Goal: Task Accomplishment & Management: Use online tool/utility

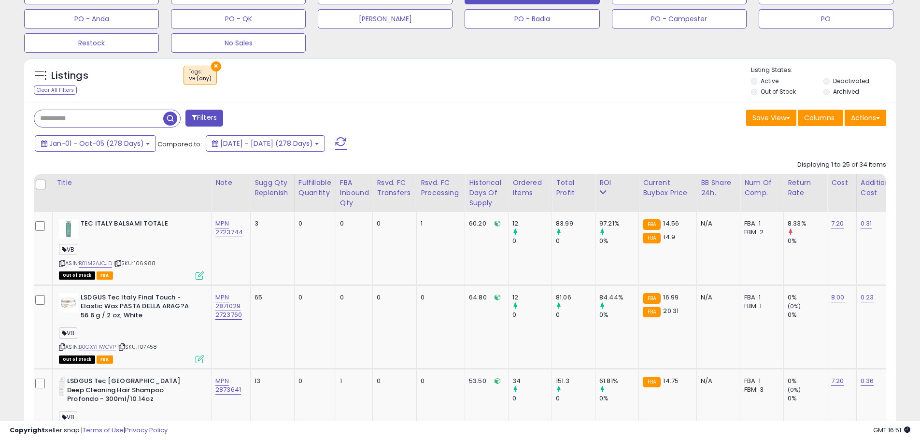
scroll to position [338, 0]
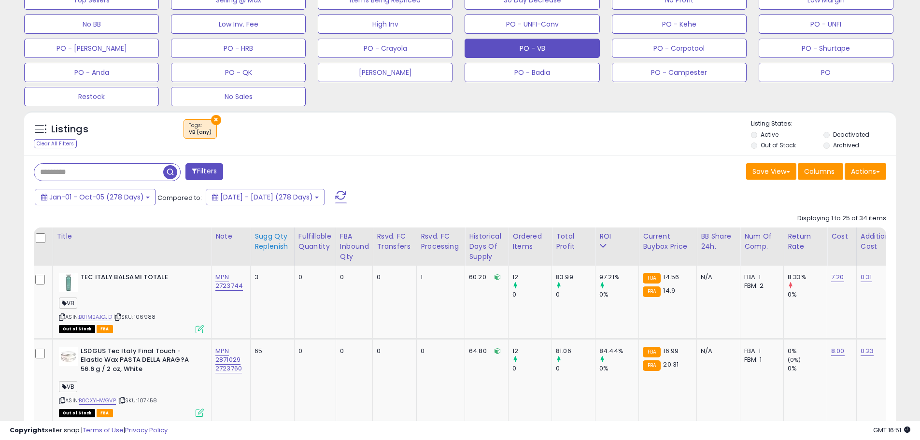
click at [271, 246] on div "Sugg Qty Replenish" at bounding box center [273, 241] width 36 height 20
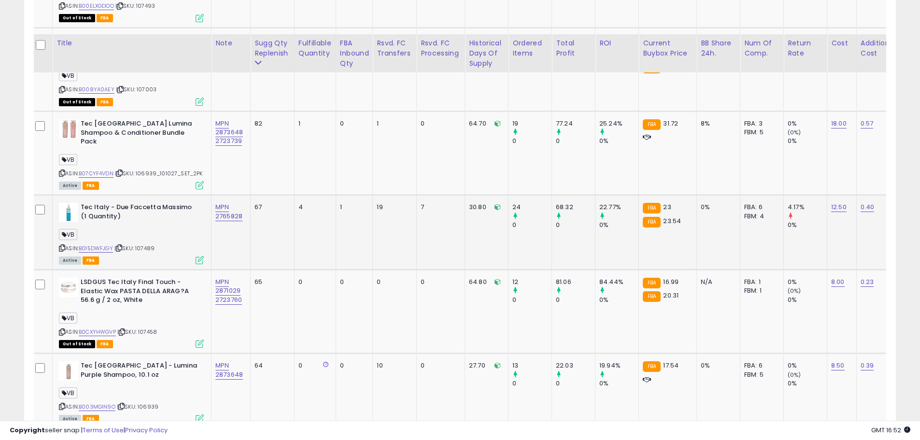
scroll to position [1028, 0]
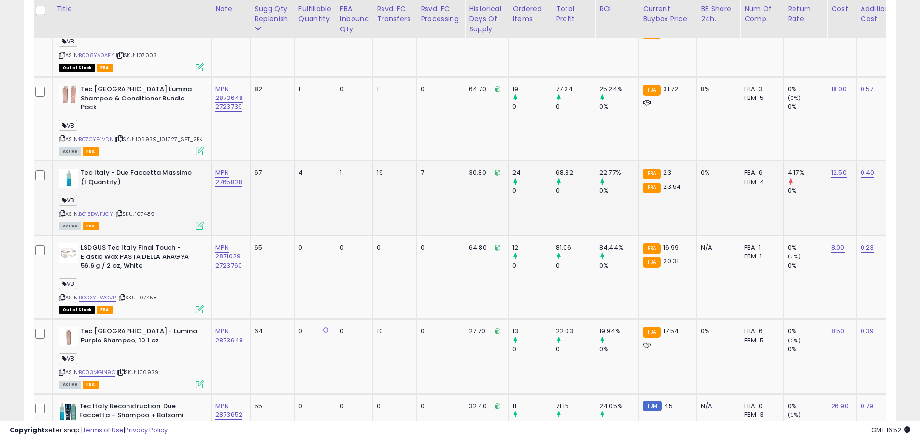
click at [148, 210] on span "| SKU: 107489" at bounding box center [134, 214] width 40 height 8
copy span "107489"
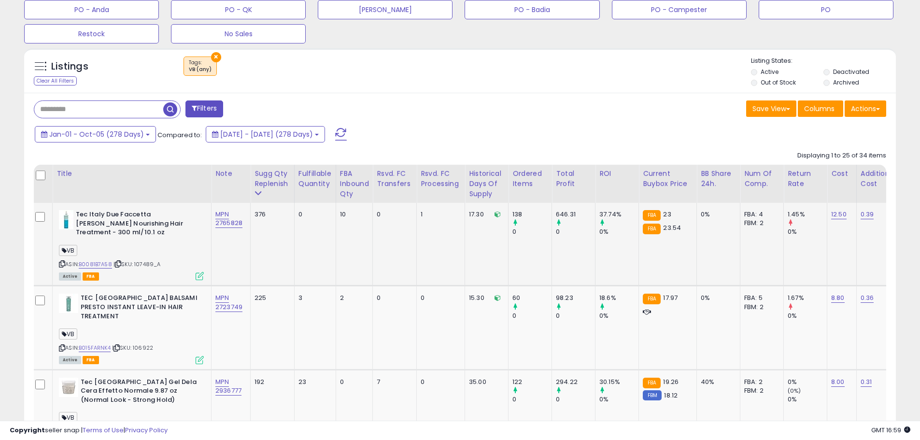
scroll to position [400, 0]
click at [146, 135] on b at bounding box center [148, 135] width 4 height 2
drag, startPoint x: 535, startPoint y: 215, endPoint x: 513, endPoint y: 215, distance: 21.7
click at [514, 215] on div "138" at bounding box center [532, 215] width 39 height 9
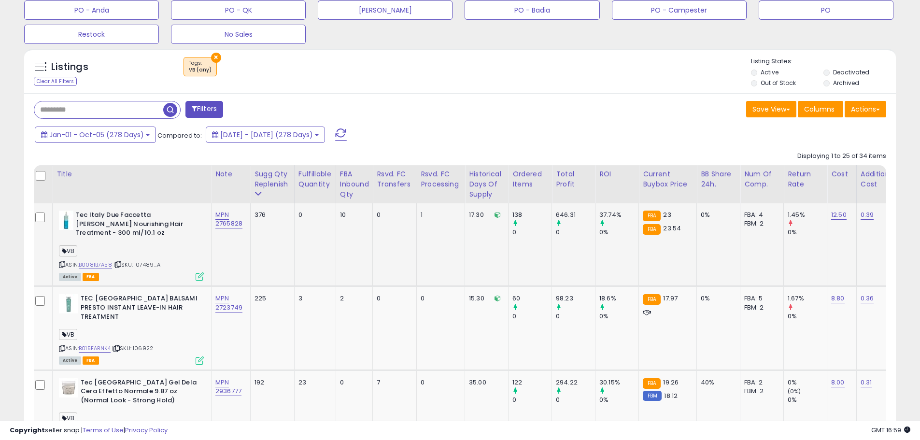
click at [528, 249] on td "138 0" at bounding box center [530, 244] width 43 height 83
click at [470, 110] on div "Save View Save As New View Columns Actions [GEOGRAPHIC_DATA]" at bounding box center [677, 110] width 434 height 19
click at [166, 267] on div "ASIN: B0081B7A58 | SKU: 107489_A Active FBA" at bounding box center [131, 245] width 145 height 69
drag, startPoint x: 144, startPoint y: 265, endPoint x: 127, endPoint y: 265, distance: 17.9
click at [127, 265] on div "ASIN: B0081B7A58 | SKU: 107489_A Active FBA" at bounding box center [131, 245] width 145 height 69
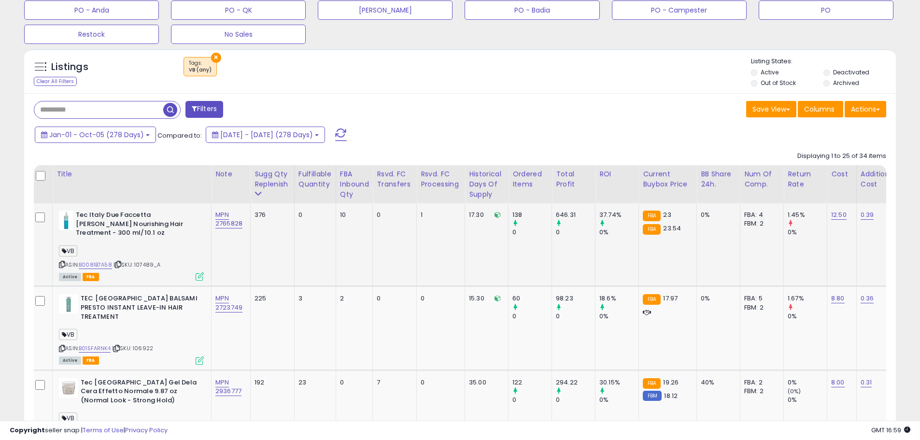
click at [175, 265] on div "ASIN: B0081B7A58 | SKU: 107489_A Active FBA" at bounding box center [131, 245] width 145 height 69
click at [182, 266] on div "ASIN: B0081B7A58 | SKU: 107489_A Active FBA" at bounding box center [131, 245] width 145 height 69
click at [167, 257] on div "VB" at bounding box center [131, 252] width 145 height 13
click at [145, 133] on button "Jan-01 - Oct-05 (278 Days)" at bounding box center [95, 135] width 121 height 16
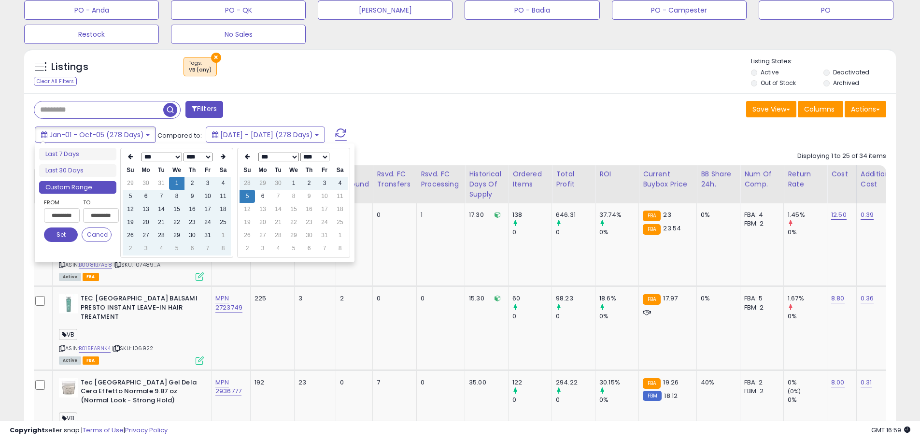
click at [73, 191] on li "Custom Range" at bounding box center [77, 187] width 77 height 13
type input "**********"
click at [85, 155] on li "Last 7 Days" at bounding box center [77, 154] width 77 height 13
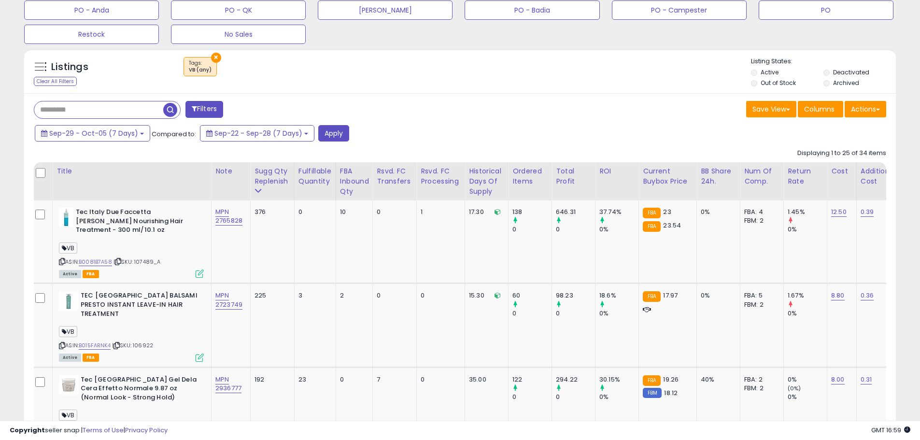
click at [346, 134] on div "Sep-29 - Oct-05 (7 Days) Compared to: Sep-22 - Sep-28 (7 Days) Apply" at bounding box center [352, 134] width 640 height 19
click at [341, 139] on button "Apply" at bounding box center [333, 133] width 31 height 16
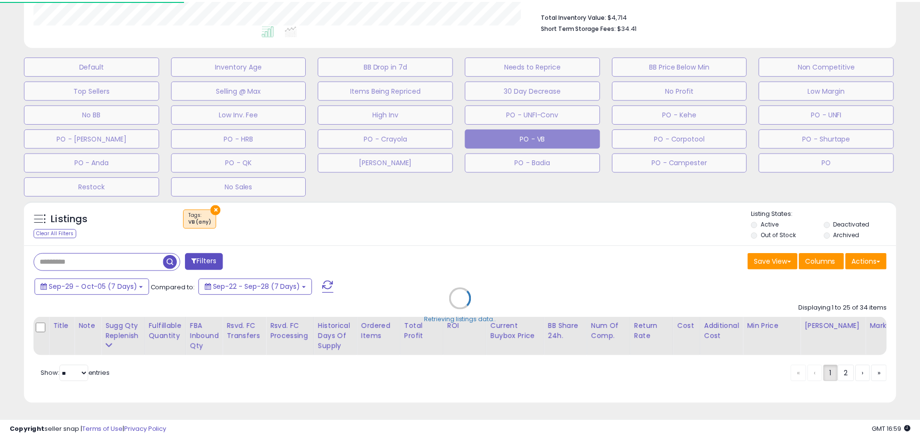
scroll to position [198, 510]
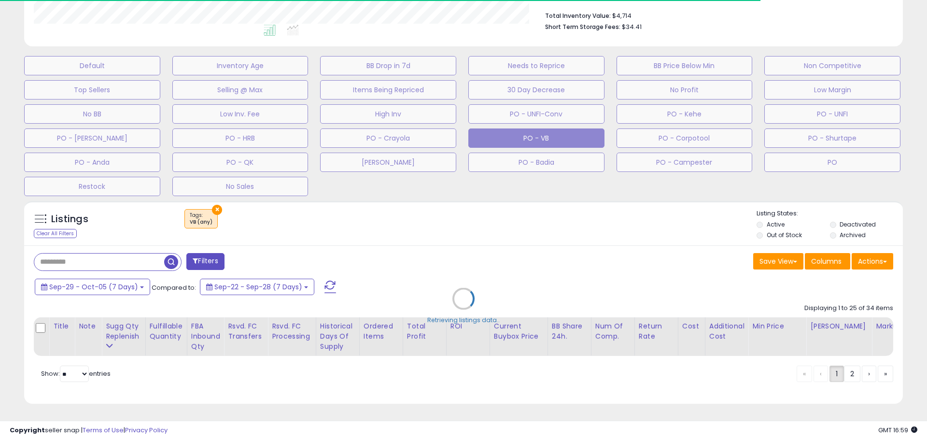
click at [140, 281] on div "Retrieving listings data.." at bounding box center [464, 306] width 894 height 220
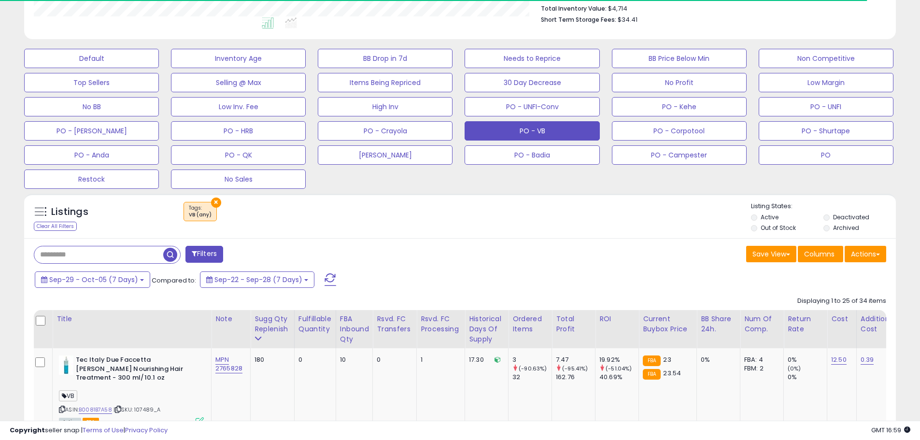
scroll to position [482844, 482536]
click at [139, 282] on button "Sep-29 - Oct-05 (7 Days)" at bounding box center [92, 279] width 115 height 16
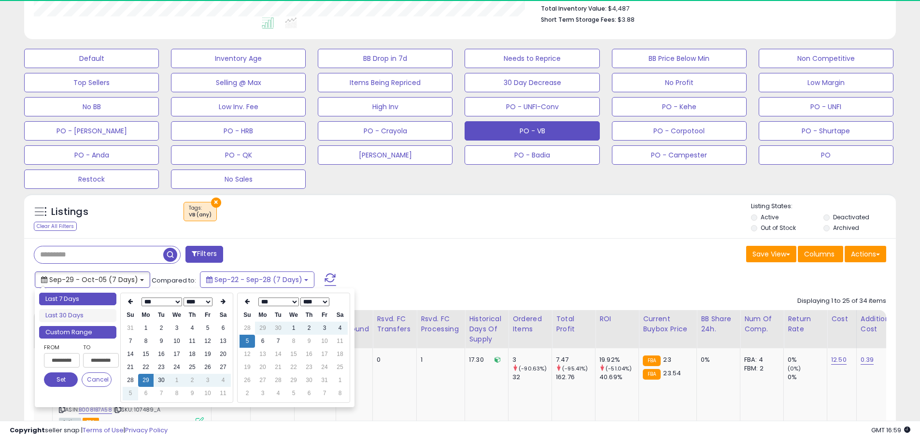
type input "**********"
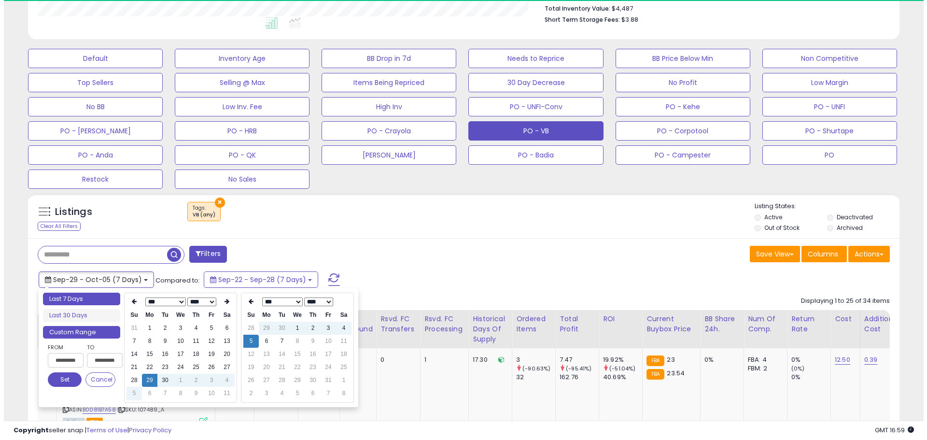
scroll to position [198, 506]
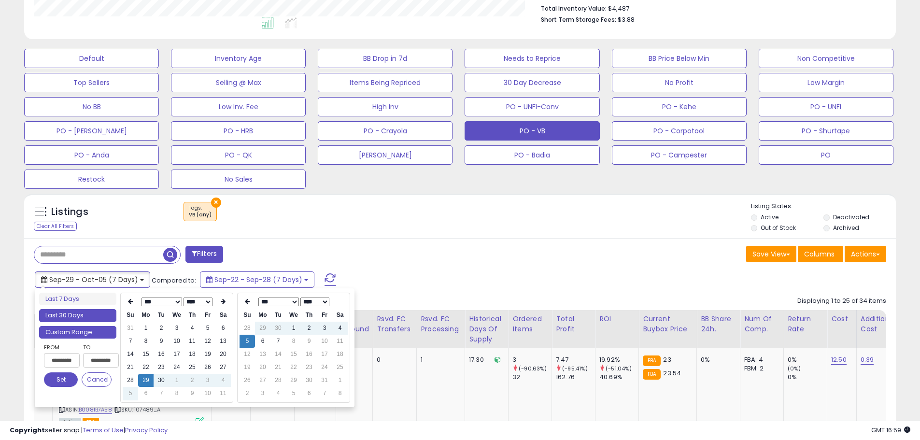
type input "**********"
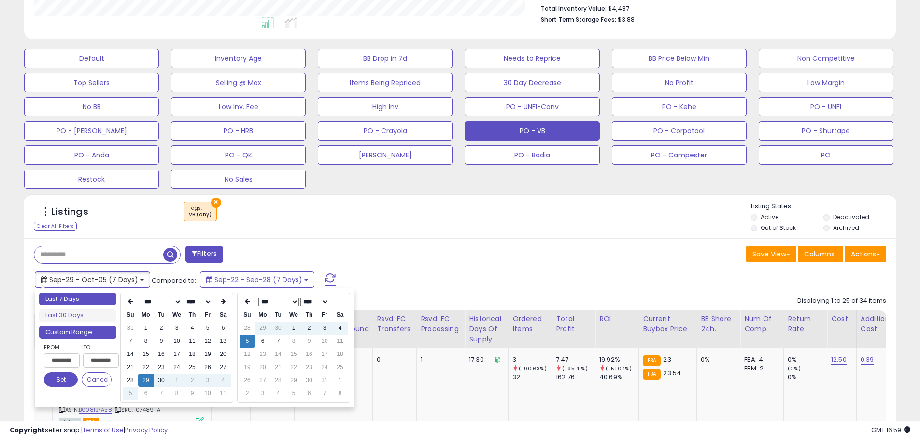
type input "**********"
click at [76, 304] on li "Last 7 Days" at bounding box center [77, 299] width 77 height 13
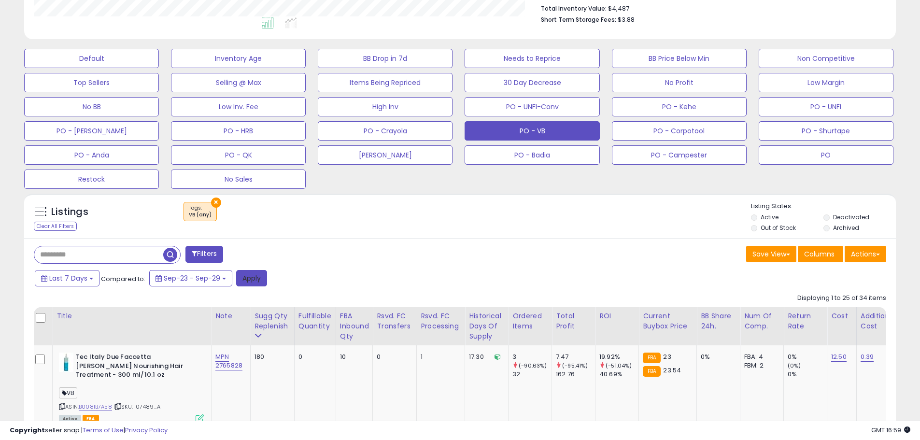
click at [256, 275] on button "Apply" at bounding box center [251, 278] width 31 height 16
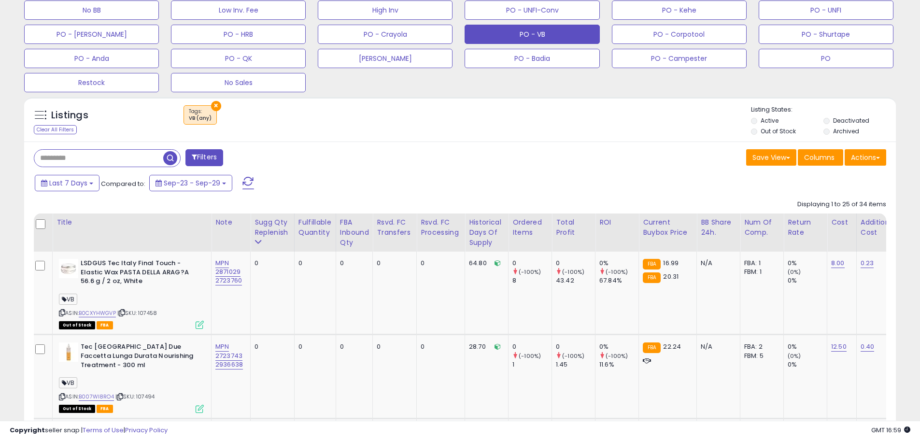
click at [85, 161] on input "text" at bounding box center [98, 158] width 129 height 17
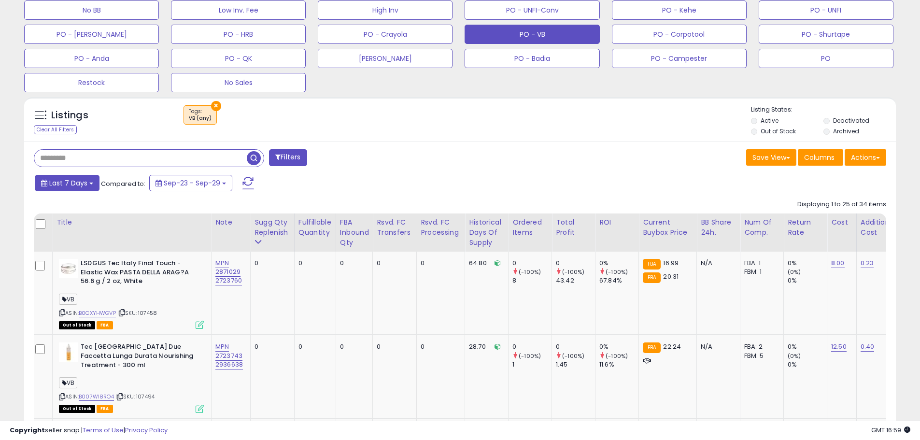
click at [91, 185] on button "Last 7 Days" at bounding box center [67, 183] width 65 height 16
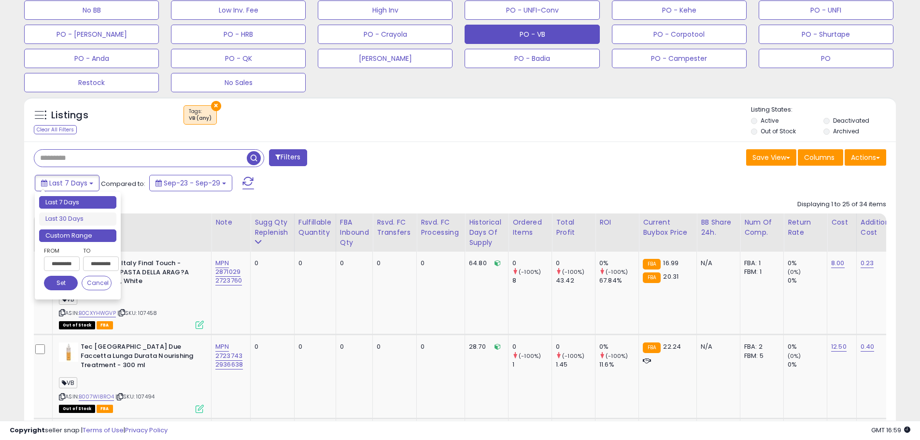
click at [90, 236] on li "Custom Range" at bounding box center [77, 235] width 77 height 13
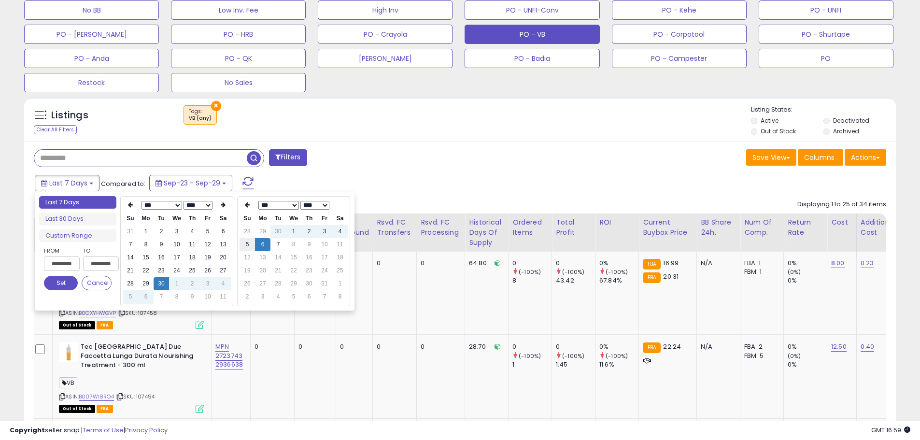
type input "**********"
click at [132, 204] on icon at bounding box center [130, 205] width 5 height 6
click at [131, 204] on icon at bounding box center [130, 205] width 5 height 6
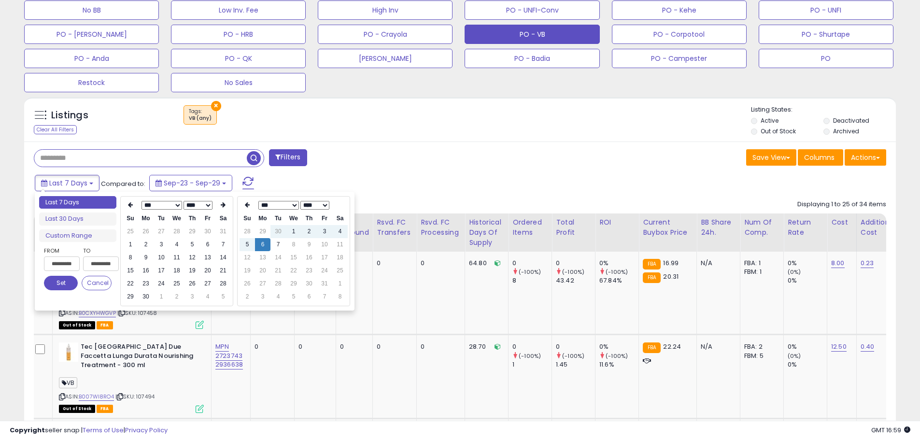
click at [131, 204] on icon at bounding box center [130, 205] width 5 height 6
click at [226, 204] on th at bounding box center [222, 206] width 15 height 14
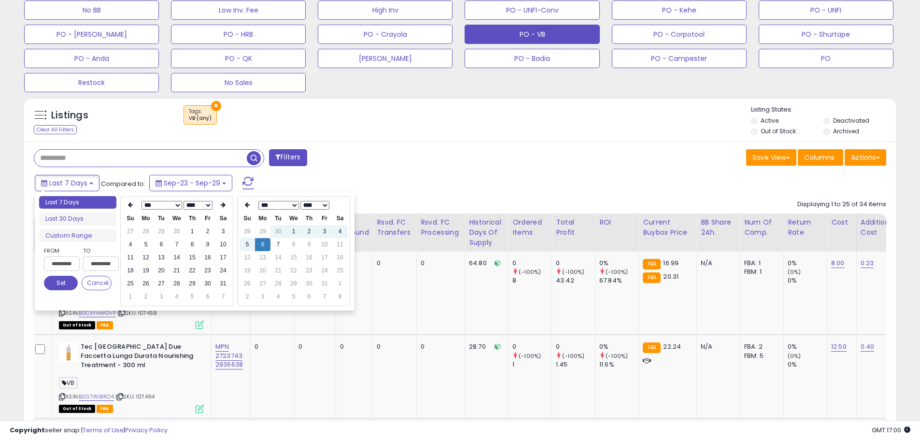
click at [226, 204] on th at bounding box center [222, 206] width 15 height 14
click at [128, 206] on icon at bounding box center [130, 205] width 5 height 6
click at [224, 206] on icon at bounding box center [223, 205] width 5 height 6
click at [128, 207] on icon at bounding box center [130, 205] width 5 height 6
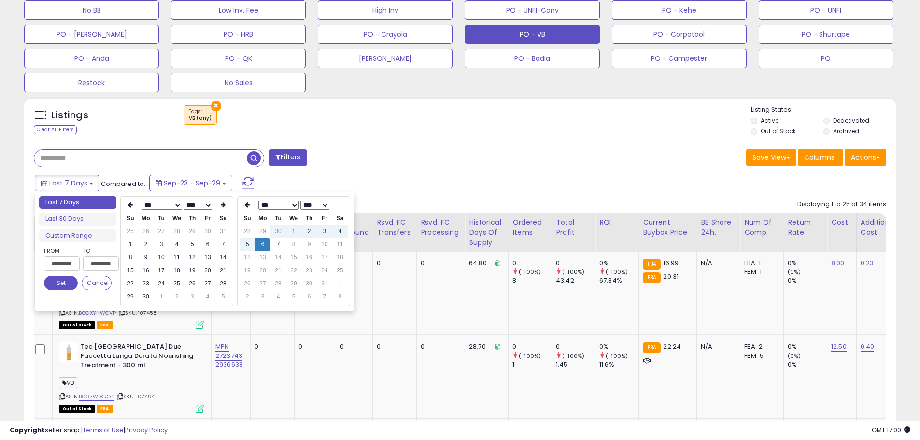
click at [128, 207] on icon at bounding box center [130, 205] width 5 height 6
click at [128, 208] on icon at bounding box center [130, 205] width 5 height 6
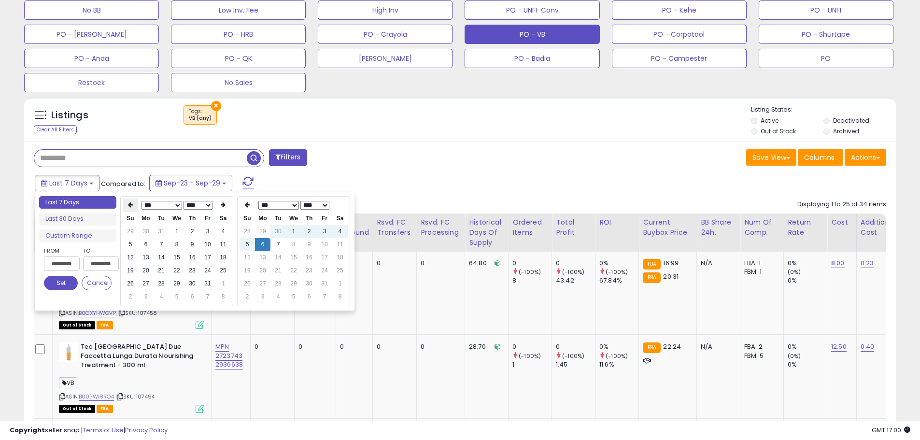
click at [128, 208] on icon at bounding box center [130, 205] width 5 height 6
click at [128, 209] on th at bounding box center [130, 206] width 15 height 14
click at [162, 232] on td "1" at bounding box center [161, 231] width 15 height 13
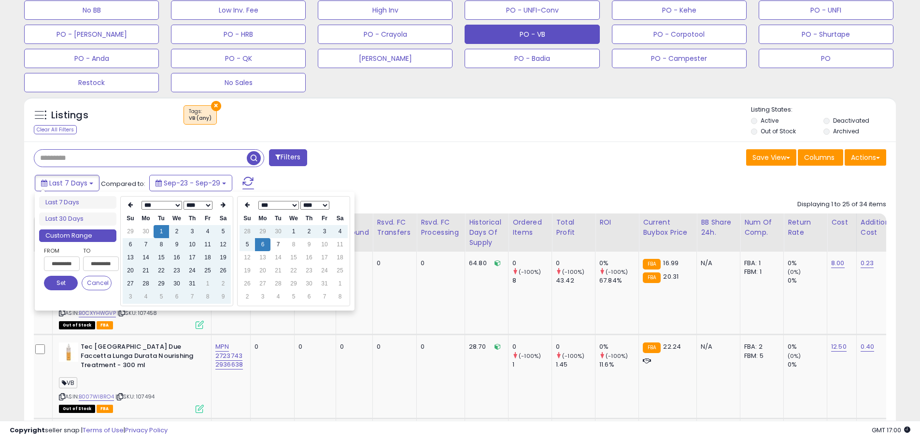
type input "**********"
click at [67, 282] on button "Set" at bounding box center [61, 283] width 34 height 14
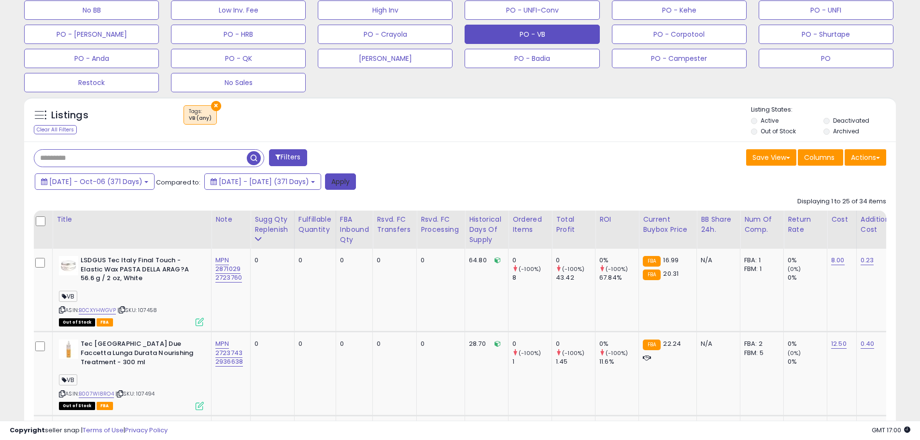
drag, startPoint x: 412, startPoint y: 179, endPoint x: 399, endPoint y: 187, distance: 15.3
click at [356, 179] on button "Apply" at bounding box center [340, 181] width 31 height 16
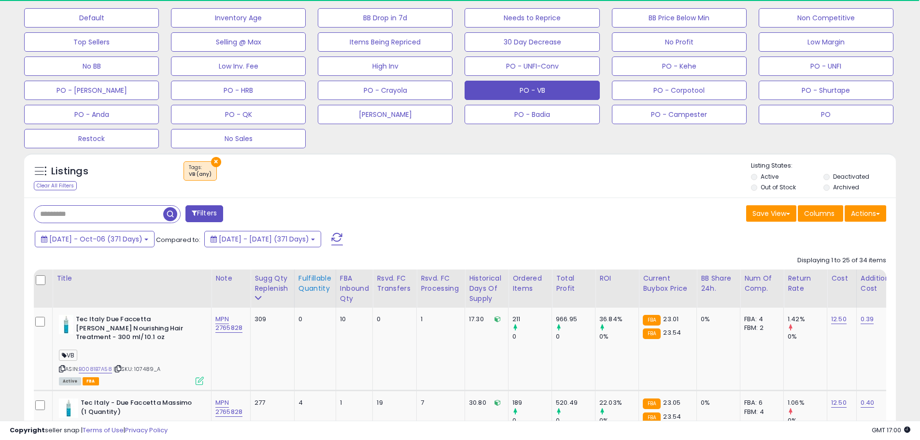
scroll to position [400, 0]
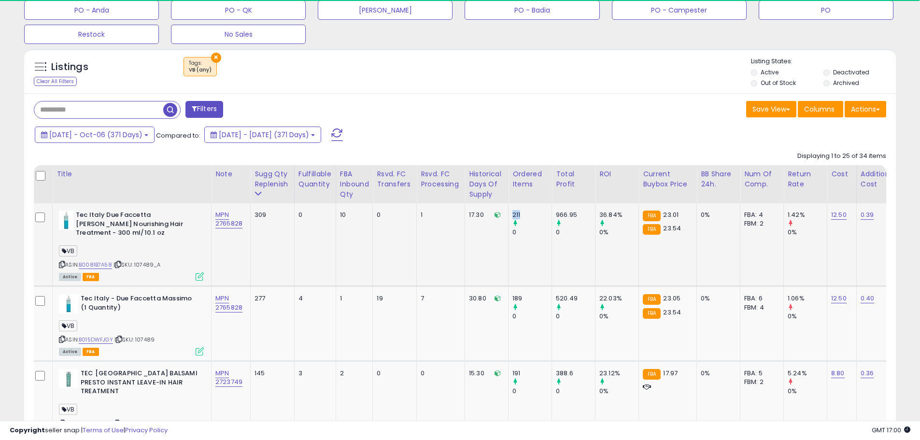
drag, startPoint x: 527, startPoint y: 215, endPoint x: 506, endPoint y: 217, distance: 20.9
click at [510, 215] on td "211 0" at bounding box center [530, 244] width 43 height 83
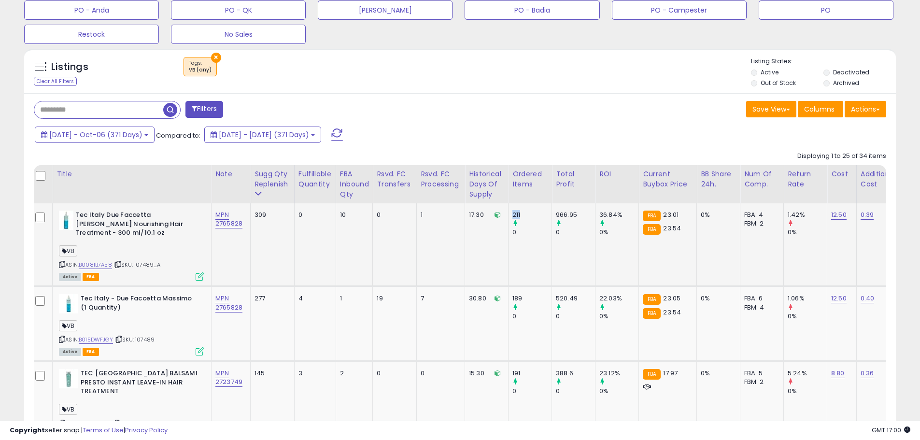
drag, startPoint x: 175, startPoint y: 259, endPoint x: 151, endPoint y: 260, distance: 23.7
click at [151, 260] on div "ASIN: B0081B7A58 | SKU: 107489_A Active FBA" at bounding box center [131, 245] width 145 height 69
click at [159, 260] on div "ASIN: B0081B7A58 | SKU: 107489_A Active FBA" at bounding box center [131, 245] width 145 height 69
click at [177, 260] on div "ASIN: B0081B7A58 | SKU: 107489_A Active FBA" at bounding box center [131, 245] width 145 height 69
drag, startPoint x: 173, startPoint y: 263, endPoint x: 130, endPoint y: 265, distance: 43.0
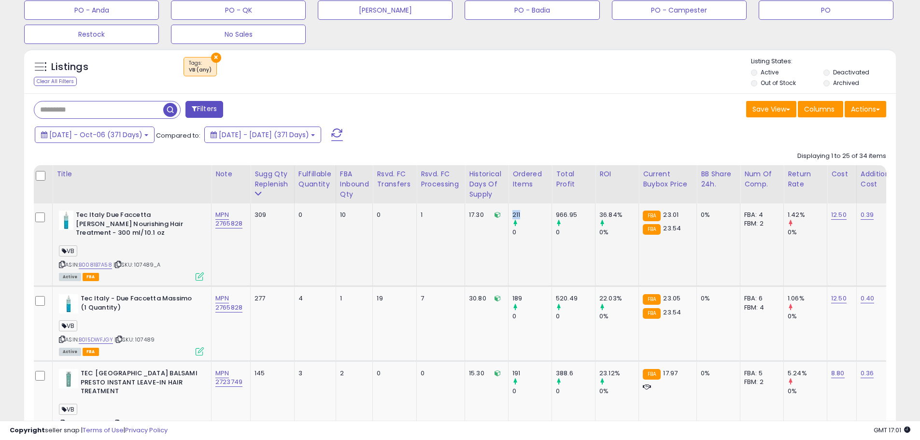
click at [130, 265] on div "ASIN: B0081B7A58 | SKU: 107489_A Active FBA" at bounding box center [131, 245] width 145 height 69
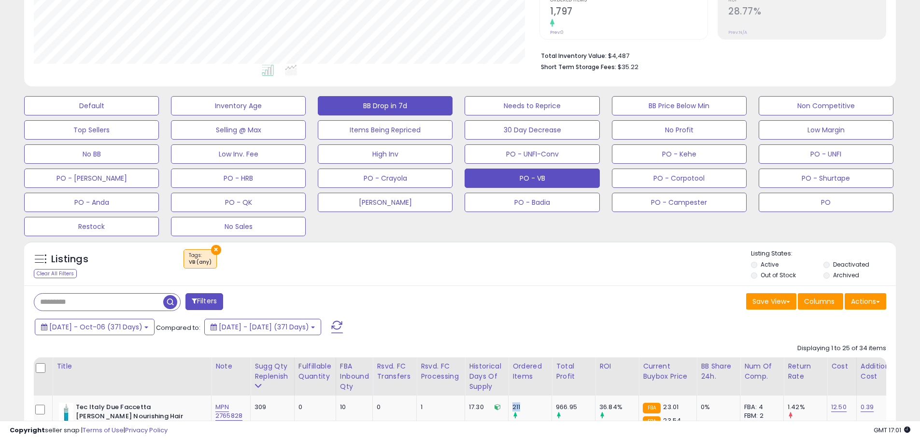
scroll to position [207, 0]
